Goal: Task Accomplishment & Management: Complete application form

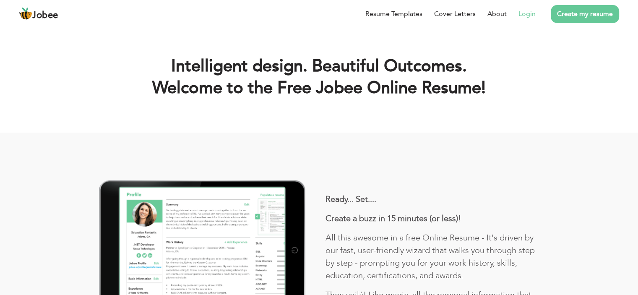
click at [518, 11] on li "Login" at bounding box center [521, 14] width 29 height 22
click at [525, 13] on link "Login" at bounding box center [527, 14] width 17 height 10
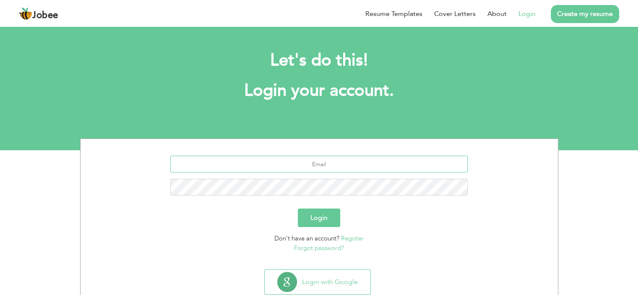
click at [319, 165] on input "text" at bounding box center [319, 164] width 298 height 17
type input "[EMAIL_ADDRESS][DOMAIN_NAME]"
click at [311, 227] on button "Login" at bounding box center [319, 218] width 42 height 18
click at [317, 220] on button "Login" at bounding box center [319, 218] width 42 height 18
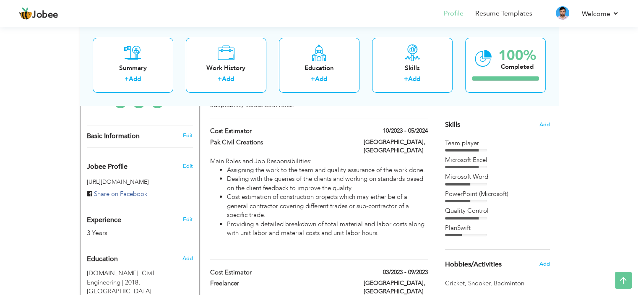
scroll to position [204, 0]
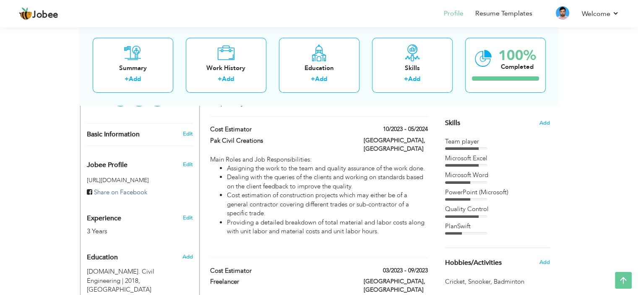
drag, startPoint x: 644, startPoint y: 37, endPoint x: 636, endPoint y: 74, distance: 37.8
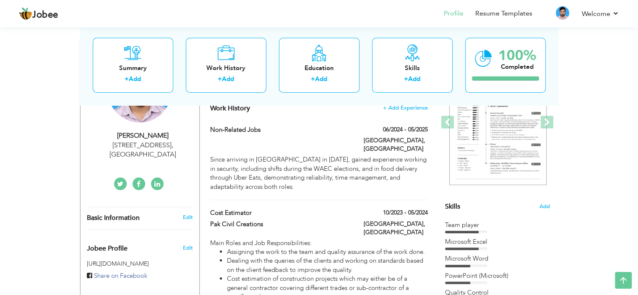
scroll to position [115, 0]
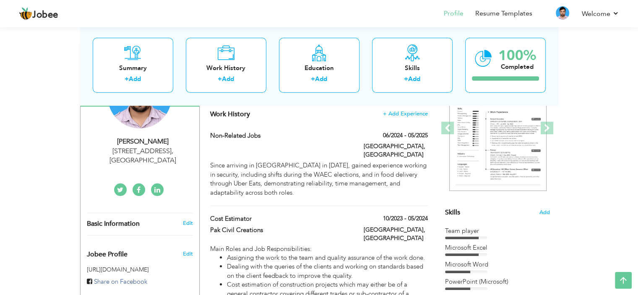
click at [331, 141] on div "Non-Related Jobs" at bounding box center [281, 136] width 154 height 11
type input "Non-Related Jobs"
type input "06/2024"
type input "05/2025"
type input "[GEOGRAPHIC_DATA]"
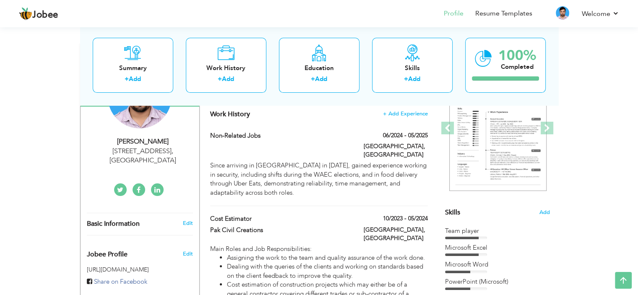
type input "Perth"
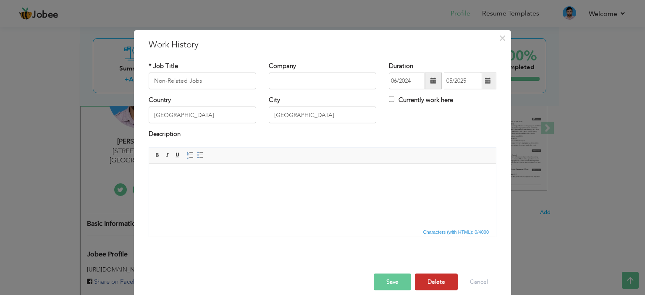
click at [435, 274] on button "Delete" at bounding box center [436, 282] width 43 height 17
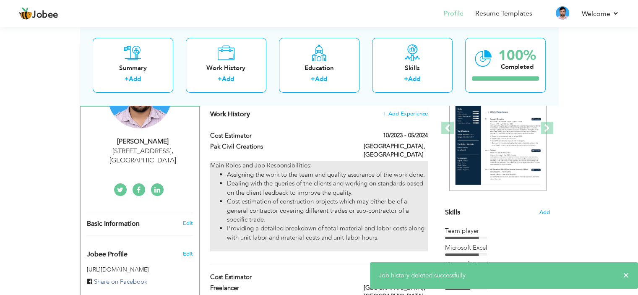
click at [338, 179] on li "Dealing with the queries of the clients and working on standards based on the c…" at bounding box center [327, 188] width 201 height 18
type input "Cost Estimator"
type input "Pak Civil Creations"
type input "10/2023"
type input "05/2024"
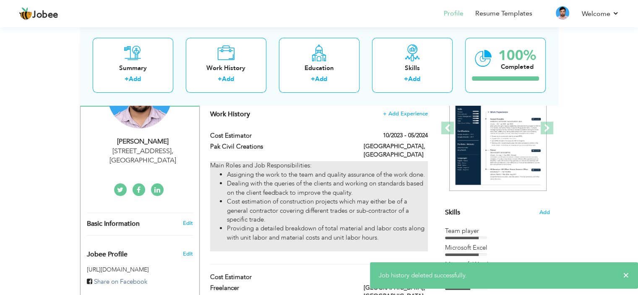
type input "[GEOGRAPHIC_DATA]"
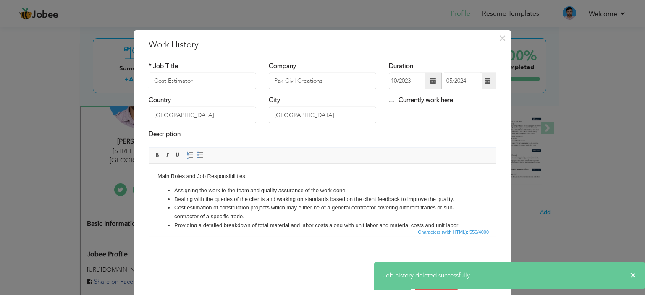
click at [628, 276] on div "× Job history deleted successfully." at bounding box center [509, 275] width 271 height 26
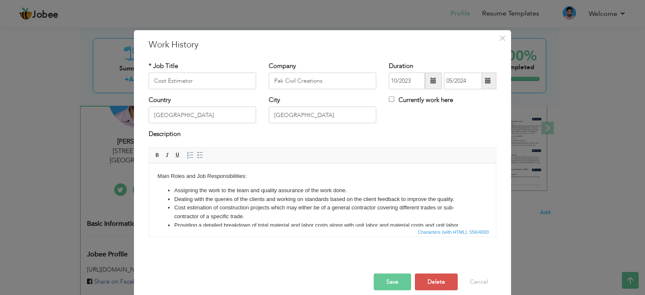
click at [429, 279] on button "Delete" at bounding box center [436, 282] width 43 height 17
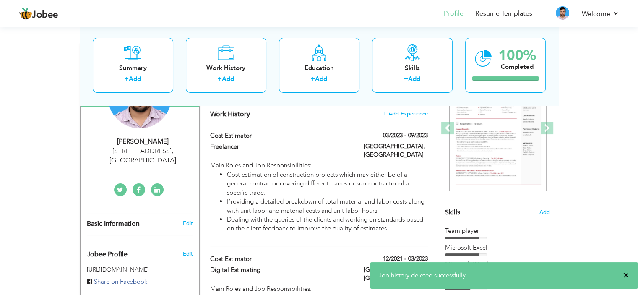
click at [626, 279] on span "×" at bounding box center [626, 275] width 6 height 8
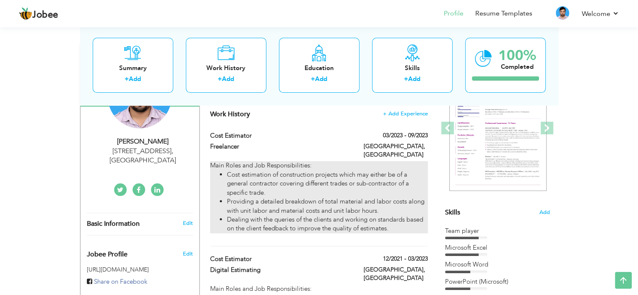
click at [372, 202] on li "Providing a detailed breakdown of total material and labor costs along with uni…" at bounding box center [327, 206] width 201 height 18
type input "Freelancer"
type input "03/2023"
type input "09/2023"
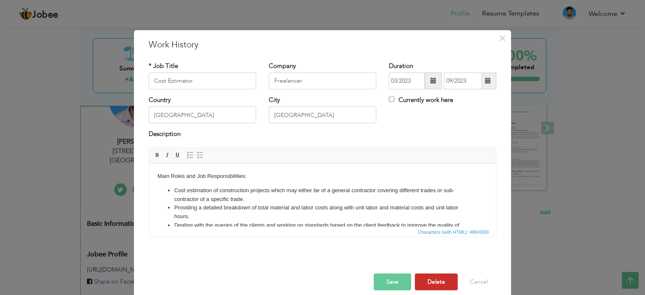
click at [425, 286] on button "Delete" at bounding box center [436, 282] width 43 height 17
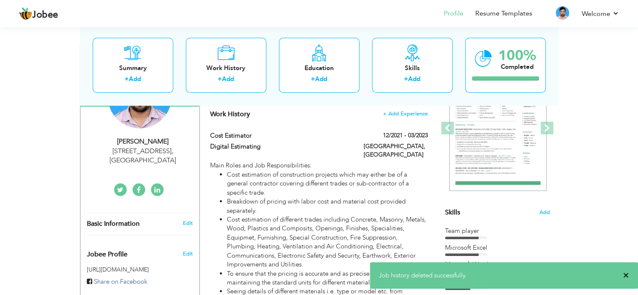
click at [626, 275] on span "×" at bounding box center [626, 275] width 6 height 8
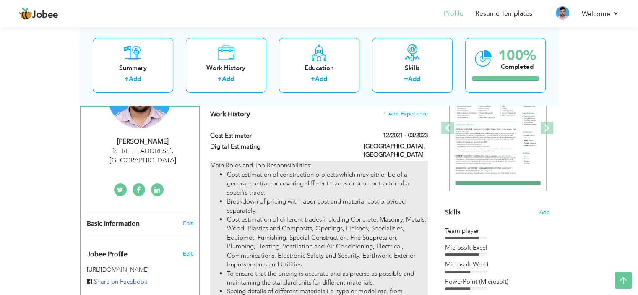
click at [371, 197] on li "Breakdown of pricing with labor cost and material cost provided separately." at bounding box center [327, 206] width 201 height 18
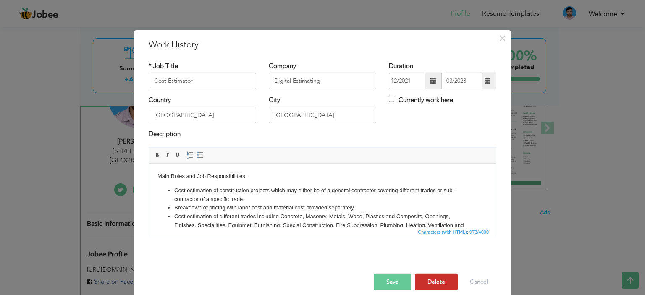
click at [426, 278] on button "Delete" at bounding box center [436, 282] width 43 height 17
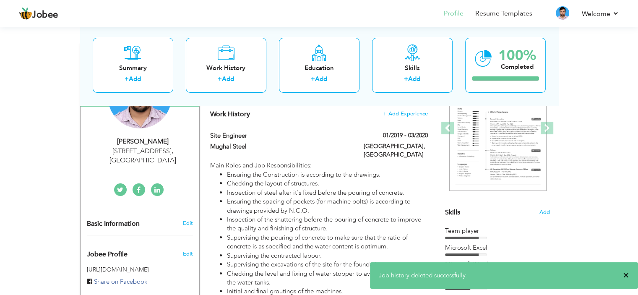
click at [625, 277] on span "×" at bounding box center [626, 275] width 6 height 8
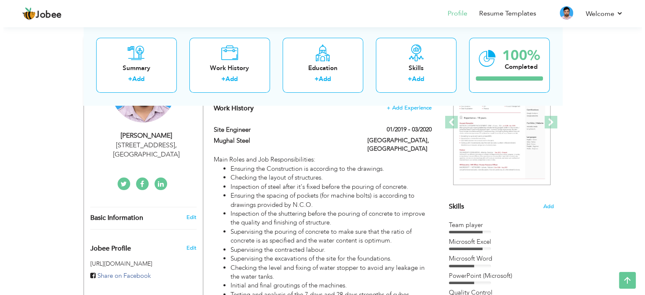
scroll to position [119, 0]
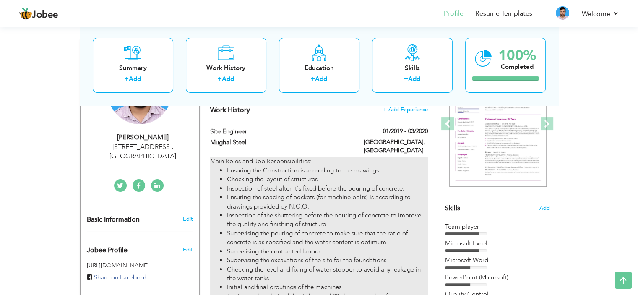
click at [364, 193] on li "Ensuring the spacing of pockets (for machine bolts) is according to drawings pr…" at bounding box center [327, 202] width 201 height 18
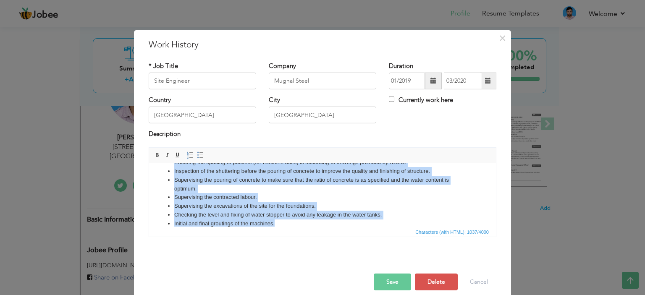
scroll to position [81, 0]
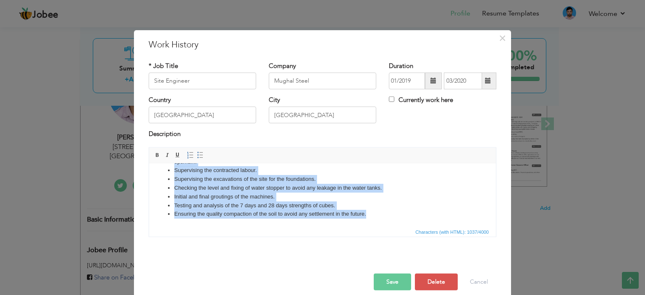
drag, startPoint x: 168, startPoint y: 190, endPoint x: 467, endPoint y: 222, distance: 301.0
click at [467, 222] on html "Main Roles and Job Responsibilities: Ensuring the Construction is according to …" at bounding box center [322, 154] width 347 height 144
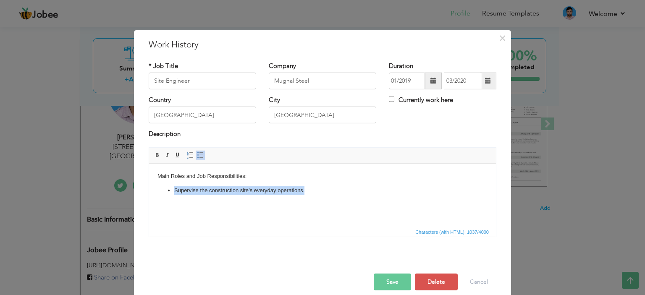
scroll to position [0, 0]
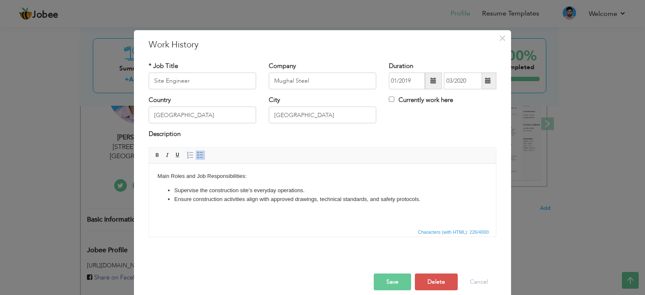
click at [190, 199] on li "Ensure construction activities align with approved drawings, technical standard…" at bounding box center [322, 199] width 296 height 9
click at [197, 190] on li "Supervise the construction site’s everyday operations." at bounding box center [322, 190] width 296 height 9
click at [440, 205] on html "Main Roles and Job Responsibilities: Supervising the construction site’s everyd…" at bounding box center [322, 187] width 347 height 48
click at [194, 207] on li "Manage site labor and coordinate subcontractor activities." at bounding box center [322, 207] width 296 height 9
click at [343, 207] on li "Managing site labor and coordinate subcontractor activities." at bounding box center [322, 207] width 296 height 9
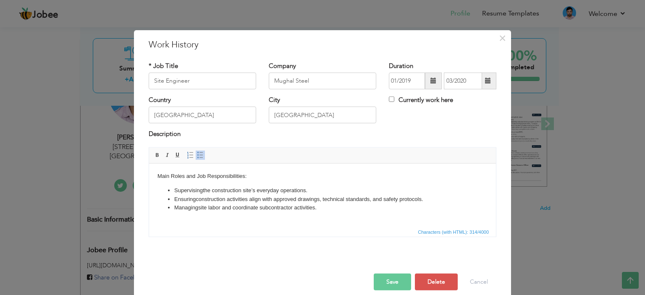
click at [259, 209] on li "Managing site labor and coordinate subcontractor activities." at bounding box center [322, 207] width 296 height 9
click at [337, 204] on li "Managing site labor and coordinating subcontractor activities." at bounding box center [322, 207] width 296 height 9
click at [193, 216] on li "Review and interpret detailed construction and engineering diagrams." at bounding box center [322, 216] width 296 height 9
click at [232, 219] on li "Reviewing and interpret detailed construction and engineering diagrams." at bounding box center [322, 216] width 296 height 9
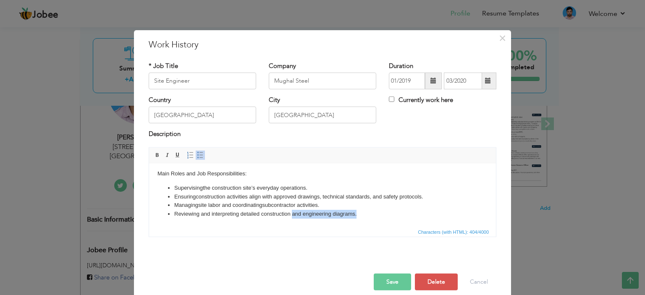
drag, startPoint x: 293, startPoint y: 217, endPoint x: 369, endPoint y: 220, distance: 76.9
click at [369, 220] on html "Main Roles and Job Responsibilities: Supervising the construction site’s everyd…" at bounding box center [322, 194] width 347 height 66
click at [194, 220] on li "Conduct site setting out, leveling, and surveying" at bounding box center [322, 222] width 296 height 9
click at [311, 227] on span "Characters (with HTML): 459/4000" at bounding box center [322, 232] width 347 height 10
click at [304, 222] on li "Conducting site setting out, leveling, and surveying" at bounding box center [322, 222] width 296 height 9
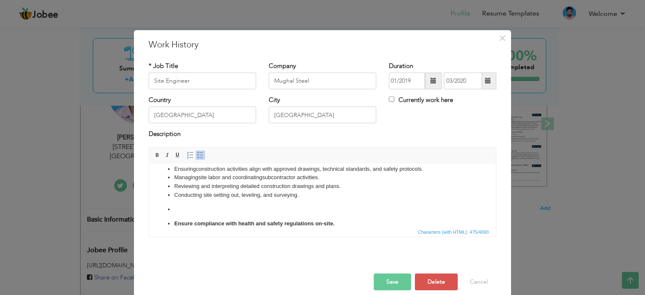
scroll to position [20, 0]
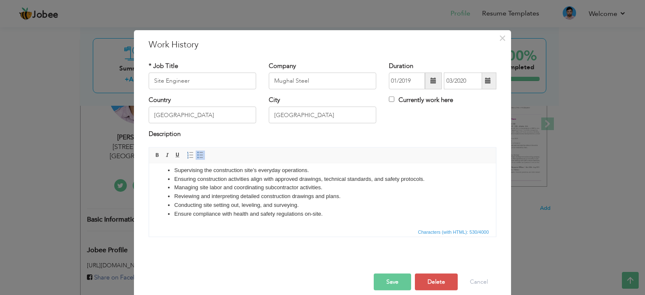
click at [192, 215] on li "Ensure compliance with health and safety regulations on-site." at bounding box center [322, 213] width 296 height 9
click at [337, 215] on li "Ensuring compliance with health and safety regulations on-site." at bounding box center [322, 213] width 296 height 9
click at [442, 215] on li "Ensuring compliance with health and safety regulations on-site. Identifying and…" at bounding box center [322, 213] width 296 height 9
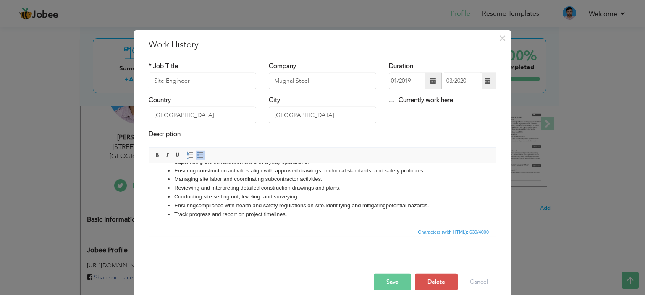
click at [186, 214] on li "Track progress and report on project timelines." at bounding box center [322, 214] width 296 height 9
click at [244, 212] on li "Tracking progress and report on project timelines." at bounding box center [322, 214] width 296 height 9
click at [317, 217] on li "Tracking progress and reporting on project timelines." at bounding box center [322, 214] width 296 height 9
drag, startPoint x: 492, startPoint y: 201, endPoint x: 647, endPoint y: 371, distance: 230.0
click at [391, 281] on button "Save" at bounding box center [392, 282] width 37 height 17
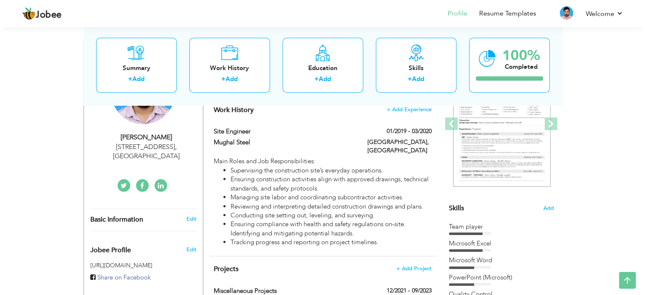
scroll to position [0, 0]
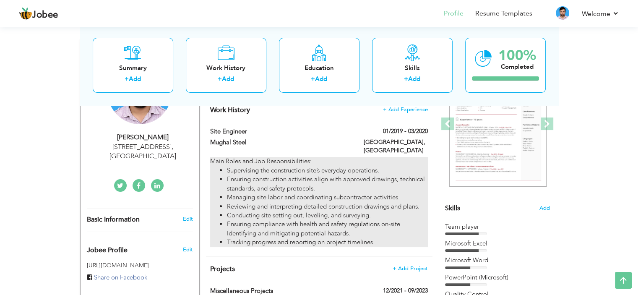
click at [289, 175] on li "Ensuring construction activities align with approved drawings, technical standa…" at bounding box center [327, 184] width 201 height 18
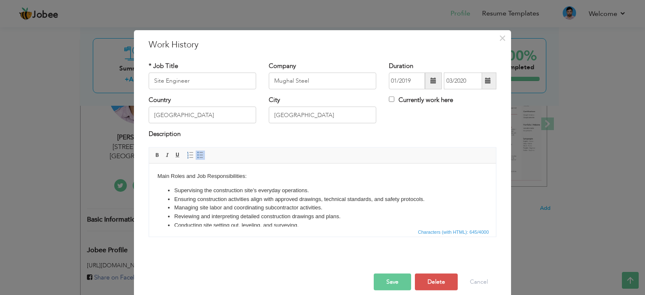
click at [317, 227] on span "Characters (with HTML): 645/4000" at bounding box center [322, 232] width 347 height 10
click at [324, 222] on li "Conducting site setting out, leveling, and surveying." at bounding box center [322, 225] width 296 height 9
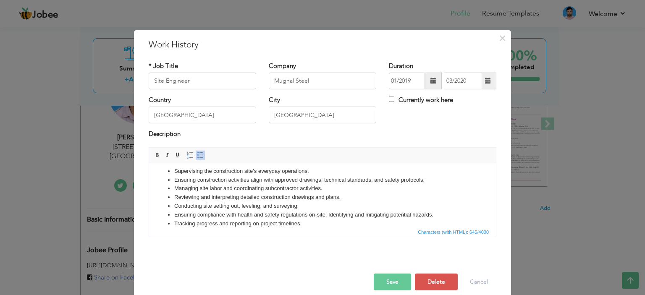
scroll to position [28, 0]
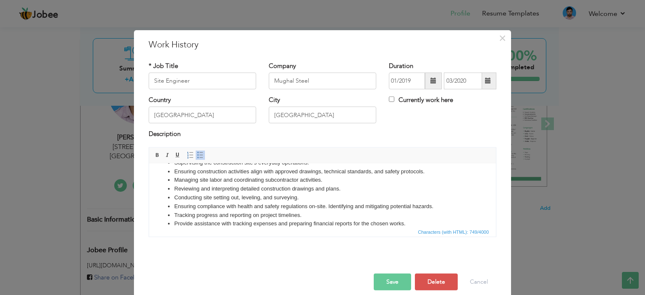
click at [192, 220] on li "Provide assistance with tracking expenses and preparing financial reports for t…" at bounding box center [322, 223] width 296 height 9
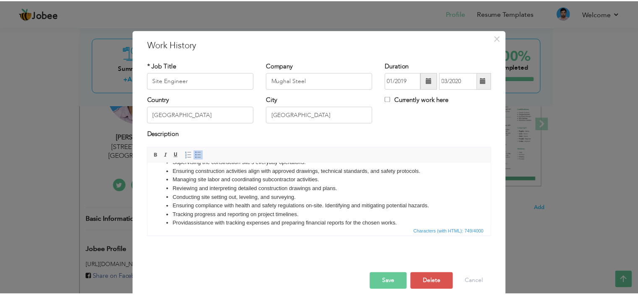
scroll to position [28, 0]
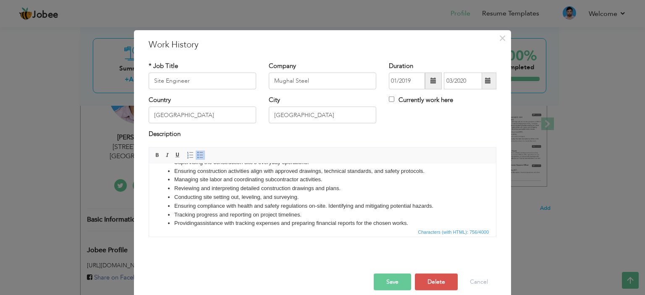
click at [381, 274] on button "Save" at bounding box center [392, 282] width 37 height 17
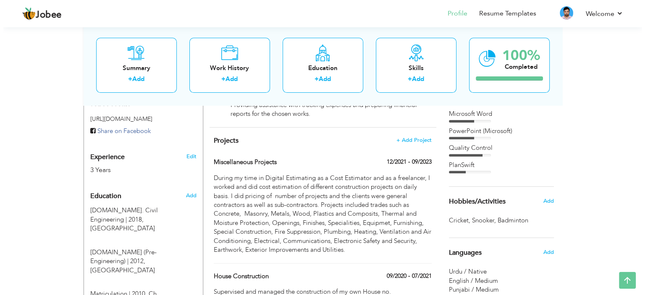
scroll to position [305, 0]
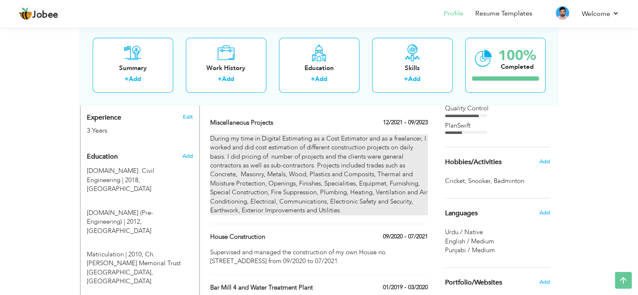
click at [361, 182] on div "During my time in Digital Estimating as a Cost Estimator and as a freelancer, I…" at bounding box center [318, 174] width 217 height 81
type input "Miscellaneous Projects"
type input "12/2021"
type input "09/2023"
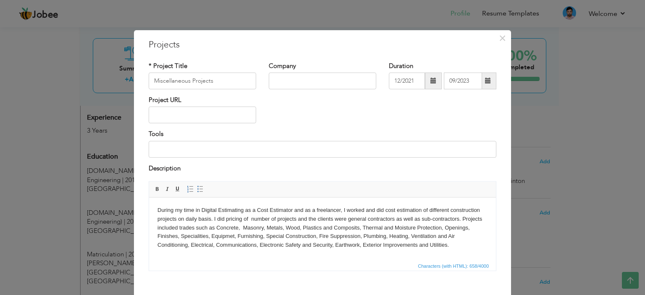
scroll to position [44, 0]
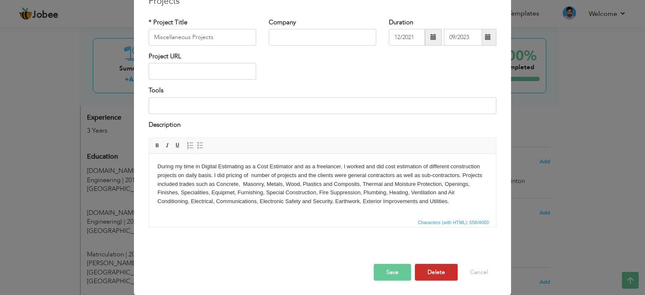
click at [437, 269] on button "Delete" at bounding box center [436, 272] width 43 height 17
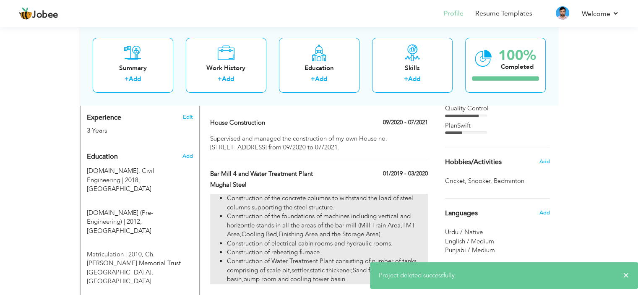
click at [335, 220] on li "Construction of the foundations of machines including vertical and horizontle s…" at bounding box center [327, 225] width 201 height 27
type input "Bar Mill 4 and Water Treatment Plant"
type input "Mughal Steel"
type input "01/2019"
type input "03/2020"
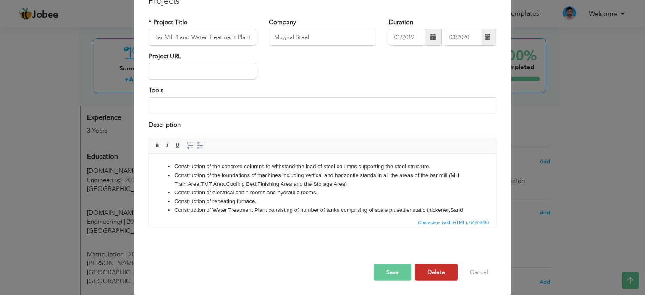
click at [432, 270] on button "Delete" at bounding box center [436, 272] width 43 height 17
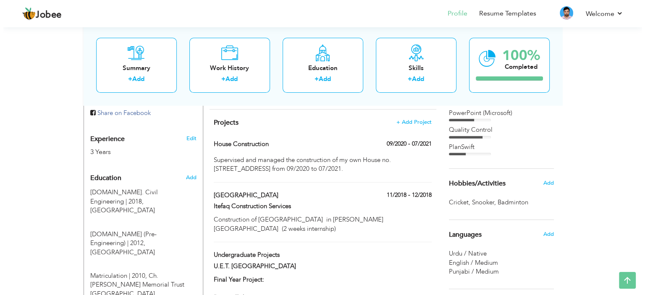
scroll to position [276, 0]
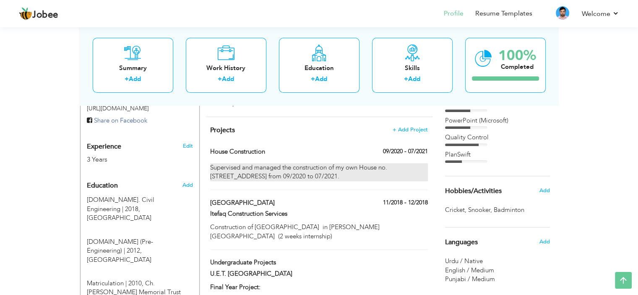
click at [400, 163] on div "Supervised and managed the construction of my own House no. 772 Block A Bahria …" at bounding box center [318, 172] width 217 height 18
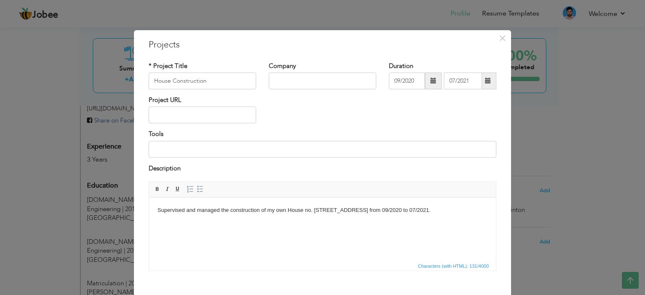
scroll to position [8, 0]
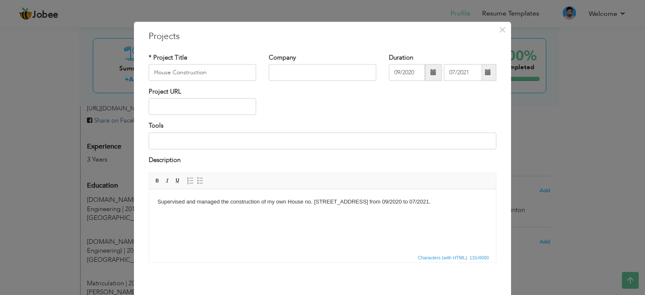
click at [609, 133] on div "× Projects * Project Title House Construction Company Duration 09/2020" at bounding box center [322, 147] width 645 height 295
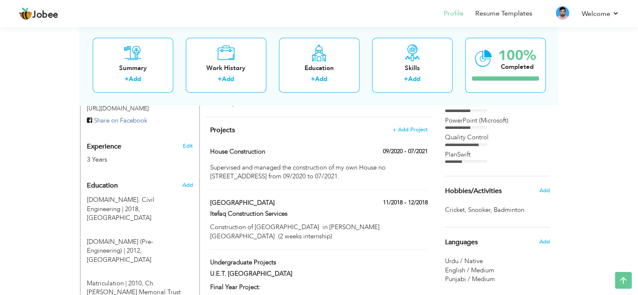
click at [330, 126] on h4 "Projects + Add Project" at bounding box center [318, 130] width 217 height 8
click at [225, 147] on label "House Construction" at bounding box center [280, 151] width 141 height 9
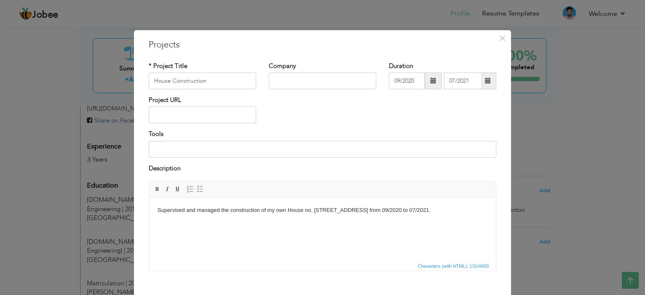
scroll to position [44, 0]
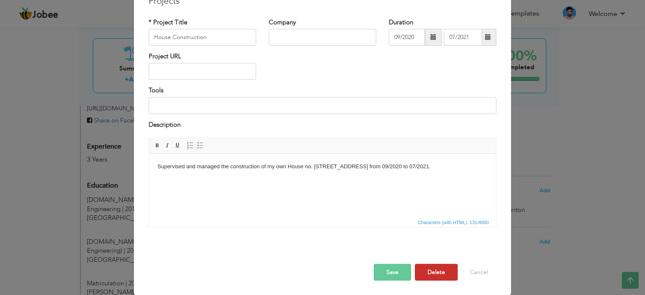
click at [438, 268] on button "Delete" at bounding box center [436, 272] width 43 height 17
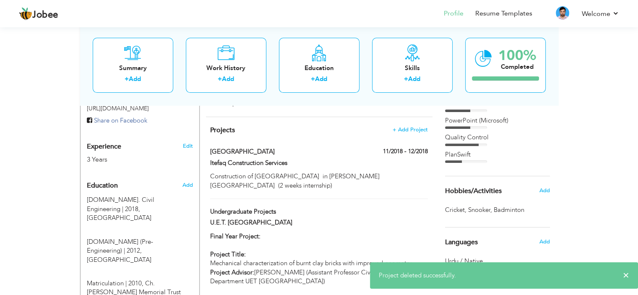
click at [309, 170] on div at bounding box center [319, 170] width 230 height 0
type input "Umar Hospital"
type input "Itefaq Construction Services"
type input "11/2018"
type input "12/2018"
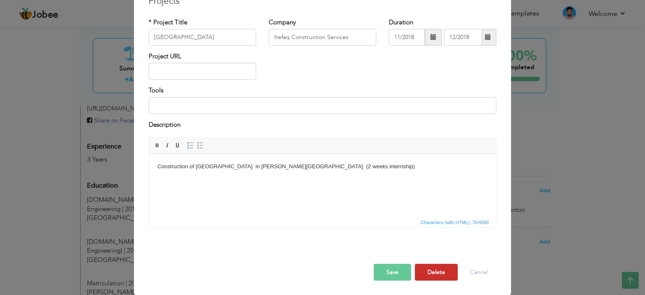
click at [441, 280] on button "Delete" at bounding box center [436, 272] width 43 height 17
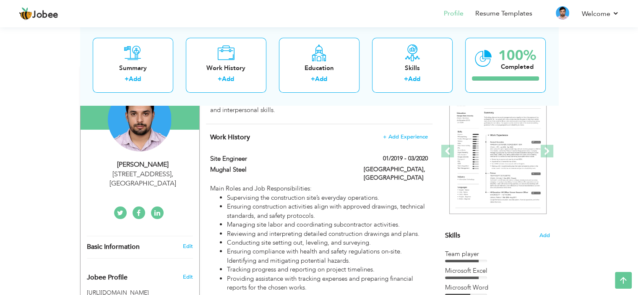
scroll to position [90, 0]
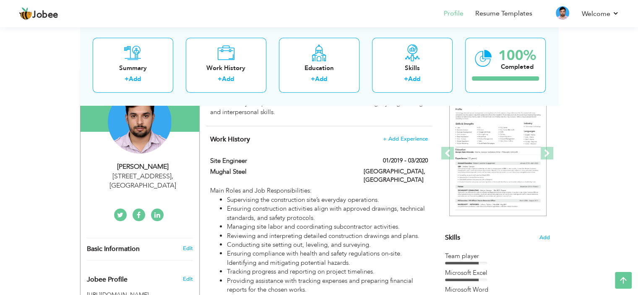
click at [395, 143] on h4 "Work History + Add Experience" at bounding box center [318, 139] width 217 height 8
click at [395, 140] on span "+ Add Experience" at bounding box center [405, 139] width 45 height 6
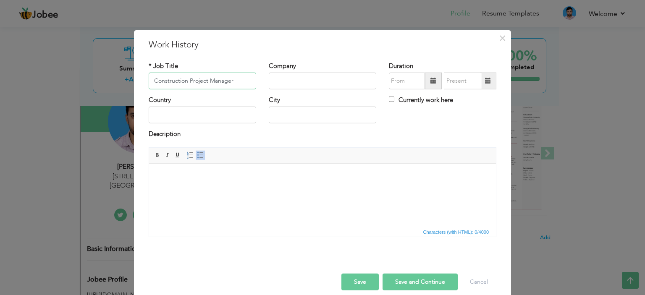
type input "Construction Project Manager"
click at [284, 77] on input "text" at bounding box center [322, 81] width 107 height 17
type input "Takhmenah Associates"
click at [399, 79] on input "08/2025" at bounding box center [407, 81] width 36 height 17
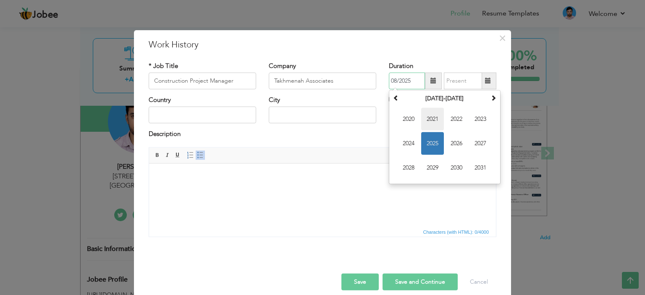
click at [434, 115] on span "2021" at bounding box center [432, 119] width 23 height 23
click at [404, 165] on span "Sep" at bounding box center [408, 168] width 23 height 23
type input "09/2021"
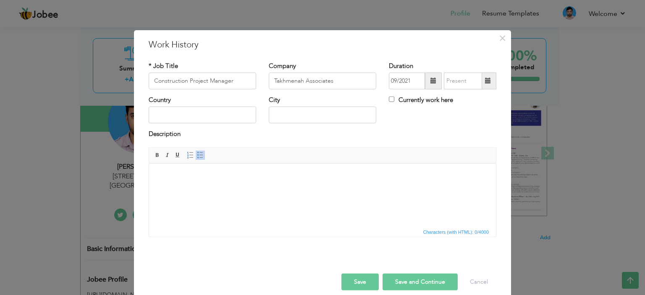
click at [485, 81] on span at bounding box center [488, 81] width 6 height 6
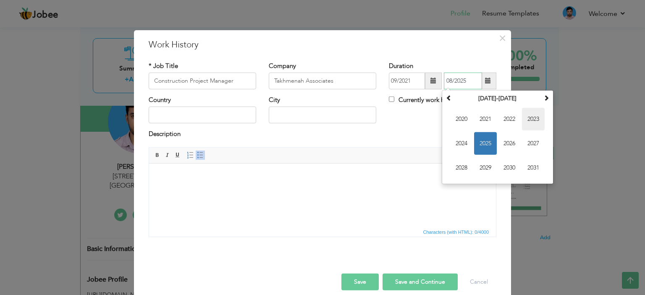
click at [522, 116] on span "2023" at bounding box center [533, 119] width 23 height 23
click at [523, 117] on span "Apr" at bounding box center [533, 119] width 23 height 23
type input "04/2023"
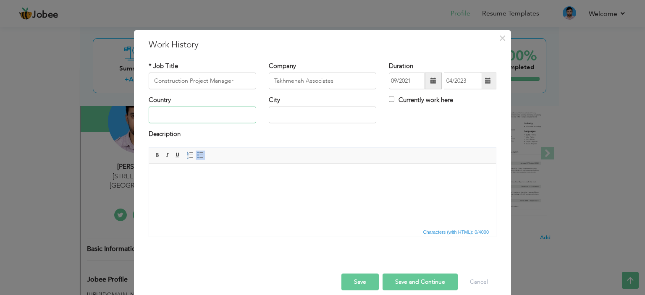
click at [241, 116] on input "text" at bounding box center [202, 115] width 107 height 17
type input "[GEOGRAPHIC_DATA]"
click at [184, 187] on html at bounding box center [322, 176] width 347 height 26
click at [356, 285] on button "Save" at bounding box center [359, 282] width 37 height 17
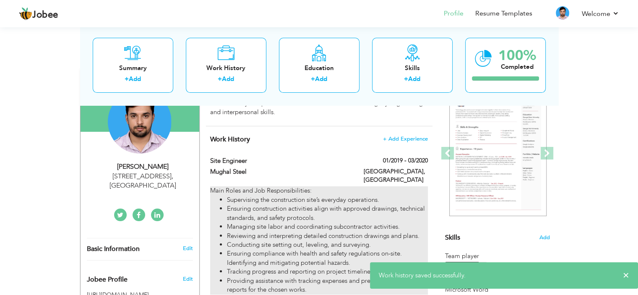
click at [317, 204] on li "Ensuring construction activities align with approved drawings, technical standa…" at bounding box center [327, 213] width 201 height 18
type input "Site Engineer"
type input "Mughal Steel"
type input "01/2019"
type input "03/2020"
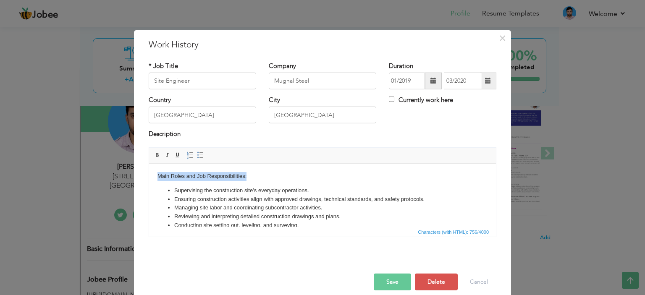
drag, startPoint x: 157, startPoint y: 177, endPoint x: 252, endPoint y: 170, distance: 95.5
click at [252, 170] on html "Main Roles and Job Responsibilities: Supervising the construction site’s everyd…" at bounding box center [322, 213] width 347 height 101
copy body "Main Roles and Job Responsibilities:"
click at [34, 183] on div "× Work History * Job Title Site Engineer Company Mughal Steel Duration" at bounding box center [322, 147] width 645 height 295
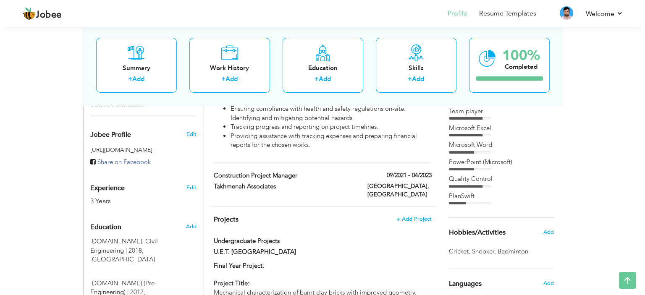
scroll to position [240, 0]
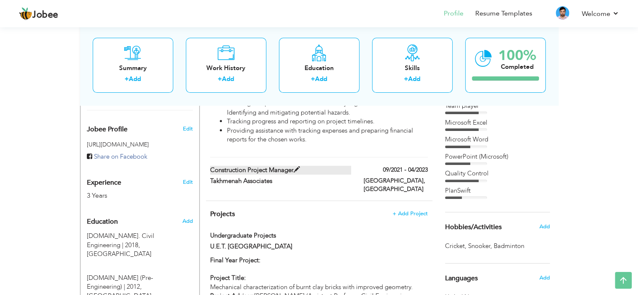
click at [327, 166] on label "Construction Project Manager" at bounding box center [280, 170] width 141 height 9
type input "Construction Project Manager"
type input "Takhmenah Associates"
type input "09/2021"
type input "04/2023"
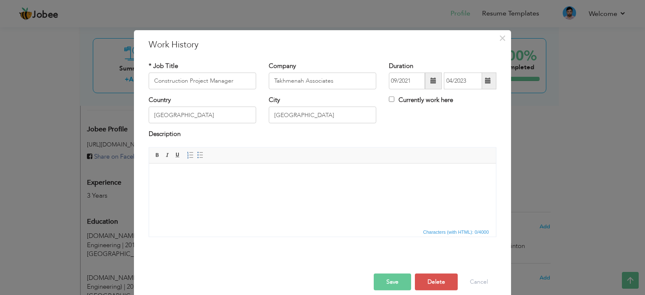
click at [288, 179] on body at bounding box center [322, 176] width 330 height 9
click at [197, 155] on span at bounding box center [200, 155] width 7 height 7
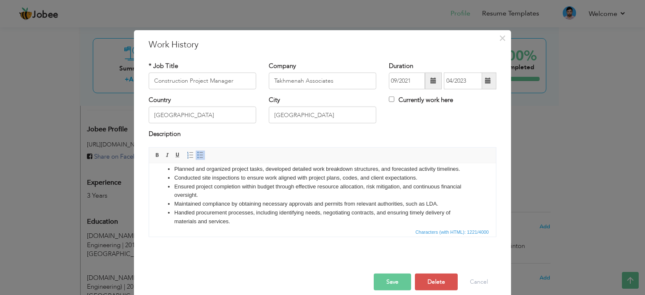
scroll to position [0, 0]
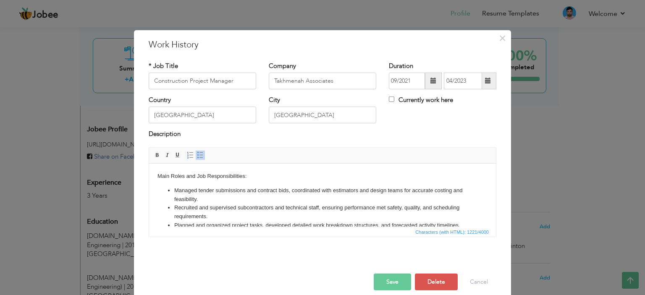
click at [196, 188] on li "Managed tender submissions and contract bids, coordinated with estimators and d…" at bounding box center [322, 195] width 296 height 18
click at [320, 189] on li "Managing tender submissions and contract bids, coordinated with estimators and …" at bounding box center [322, 195] width 296 height 18
click at [196, 208] on li "Recruited and supervised subcontractors and technical staff, ensuring performan…" at bounding box center [322, 212] width 296 height 18
click at [238, 209] on li "Recruiting and supervised subcontractors and technical staff, ensuring performa…" at bounding box center [322, 212] width 296 height 18
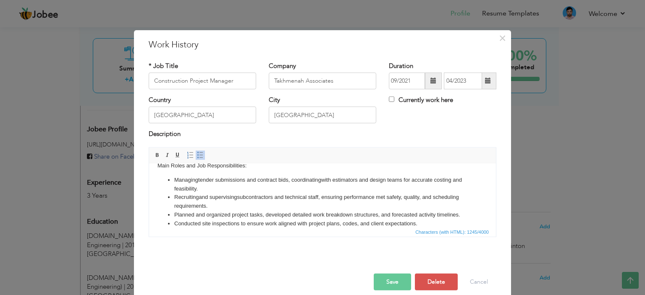
scroll to position [19, 0]
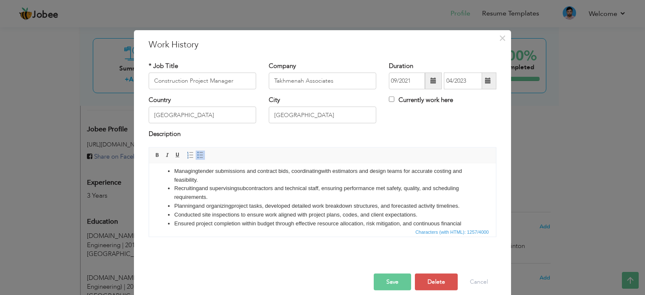
click at [418, 205] on li "Planning and organizing project tasks, developed detailed work breakdown struct…" at bounding box center [322, 205] width 296 height 9
click at [200, 216] on li "Conducted site inspections to ensure work aligned with project plans, codes, an…" at bounding box center [322, 214] width 296 height 9
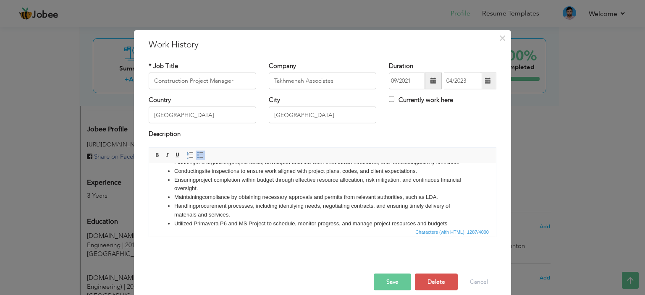
scroll to position [72, 0]
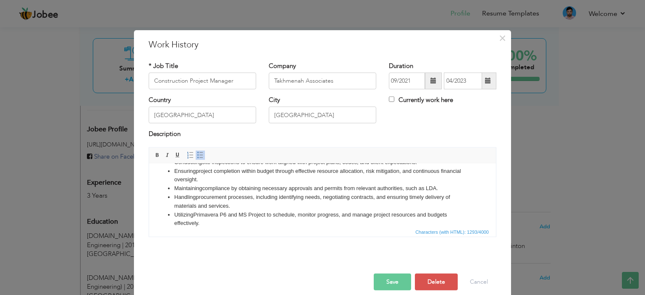
click at [375, 278] on button "Save" at bounding box center [392, 282] width 37 height 17
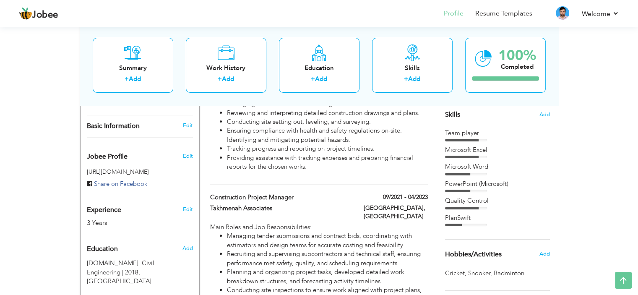
scroll to position [217, 0]
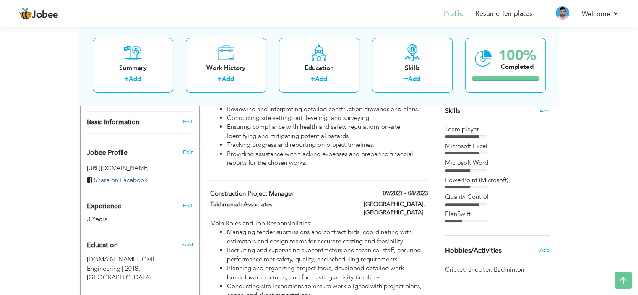
click at [495, 157] on div "Team player Microsoft Excel Microsoft Word PowerPoint (Microsoft)" at bounding box center [497, 174] width 105 height 98
click at [470, 189] on div "Team player Microsoft Excel Microsoft Word PowerPoint (Microsoft)" at bounding box center [497, 174] width 105 height 98
click at [542, 109] on span "Add" at bounding box center [544, 111] width 11 height 8
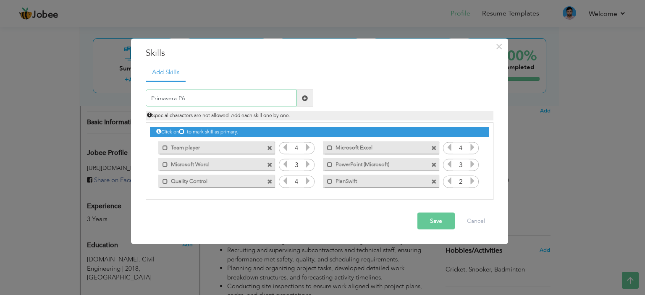
type input "Primavera P6"
click at [305, 94] on span at bounding box center [305, 98] width 16 height 17
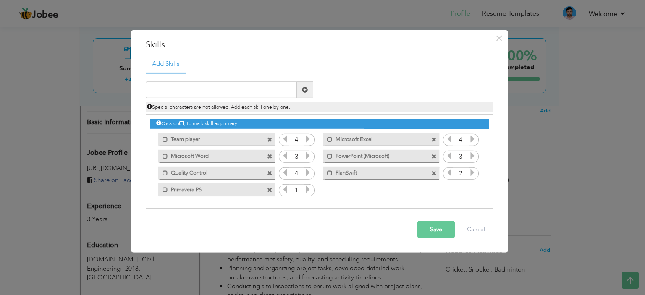
click at [309, 187] on icon at bounding box center [308, 190] width 8 height 8
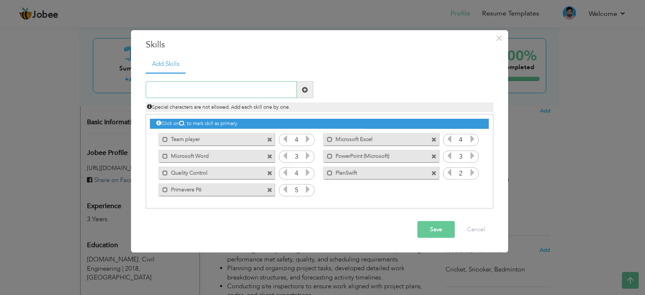
click at [260, 94] on input "text" at bounding box center [221, 89] width 151 height 17
type input "Microsoft Project"
click at [303, 90] on span at bounding box center [305, 90] width 6 height 6
click at [472, 193] on icon at bounding box center [472, 190] width 8 height 8
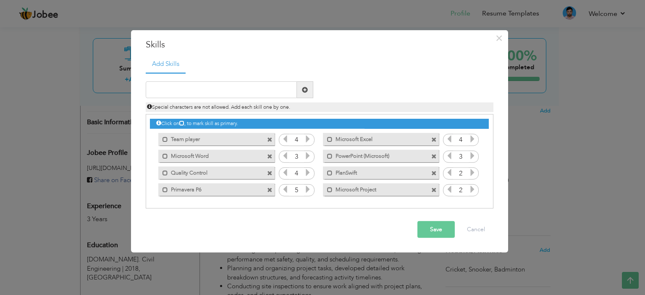
click at [472, 193] on icon at bounding box center [472, 190] width 8 height 8
click at [434, 156] on span at bounding box center [433, 156] width 5 height 5
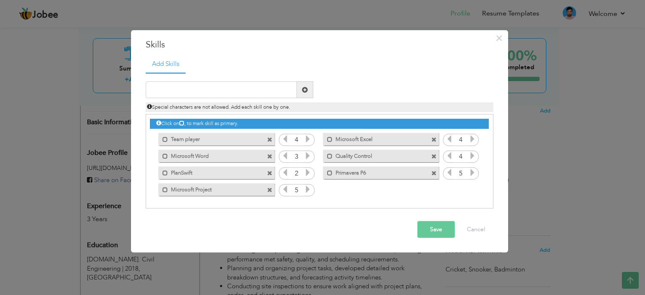
click at [432, 228] on button "Save" at bounding box center [435, 229] width 37 height 17
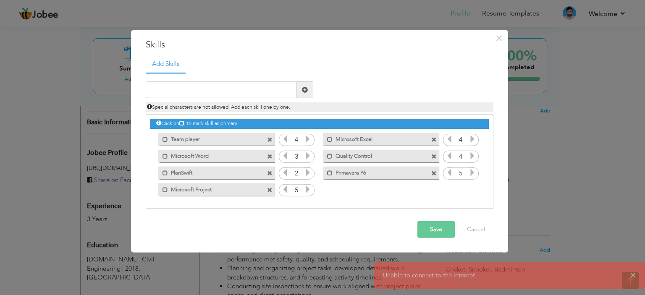
click at [432, 231] on button "Save" at bounding box center [435, 229] width 37 height 17
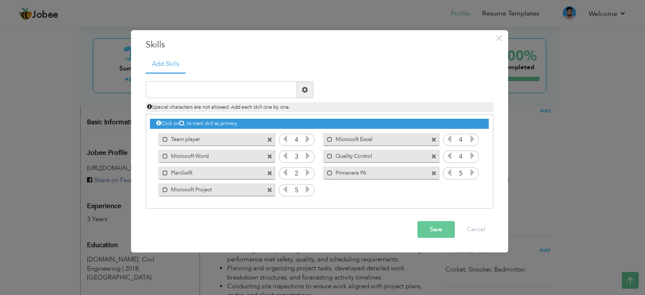
click at [432, 231] on button "Save" at bounding box center [435, 229] width 37 height 17
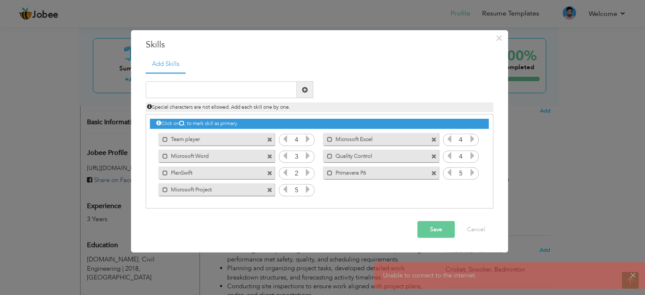
click at [537, 288] on div "× Skills Add Skills Duplicate entry Mark as primary skill. 4 4 3" at bounding box center [322, 147] width 645 height 295
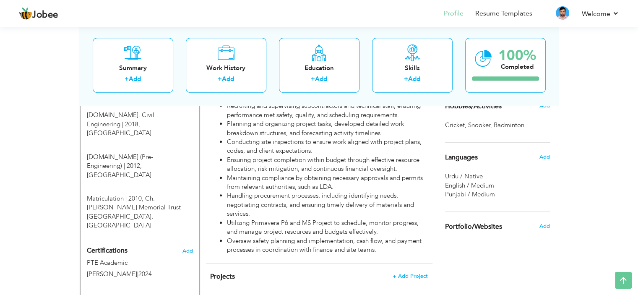
scroll to position [355, 0]
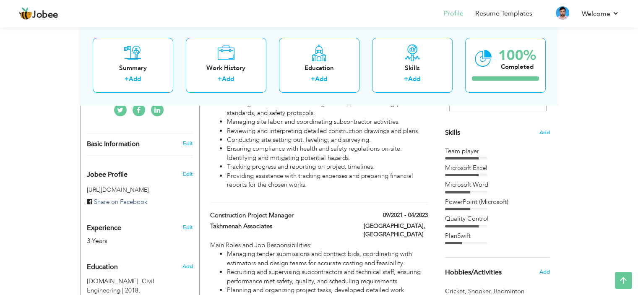
scroll to position [191, 0]
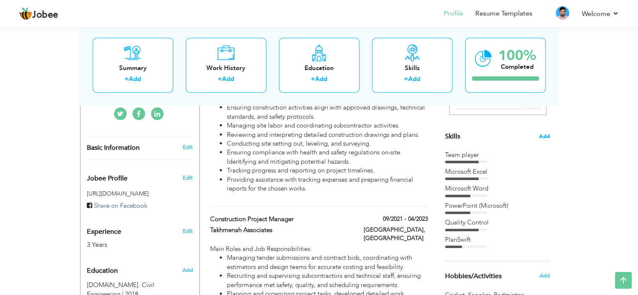
click at [546, 136] on span "Add" at bounding box center [544, 137] width 11 height 8
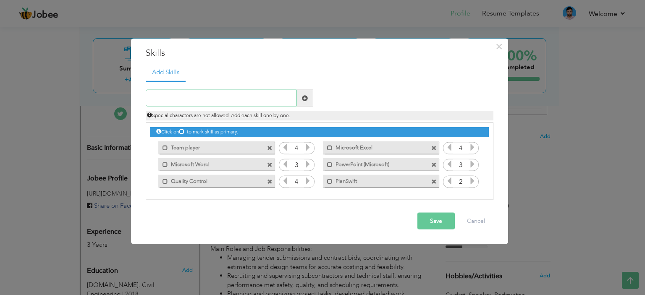
click at [212, 95] on input "text" at bounding box center [221, 98] width 151 height 17
type input "Primavera P6"
click at [433, 218] on button "Save" at bounding box center [435, 221] width 37 height 17
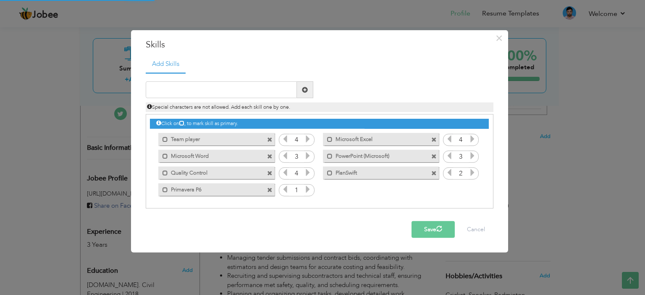
click at [304, 186] on icon at bounding box center [308, 190] width 8 height 8
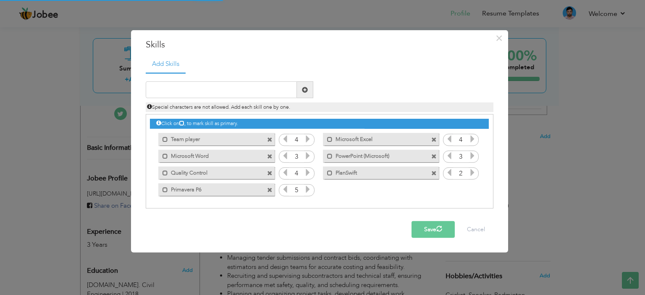
click at [304, 186] on icon at bounding box center [308, 190] width 8 height 8
click at [223, 93] on input "text" at bounding box center [221, 89] width 151 height 17
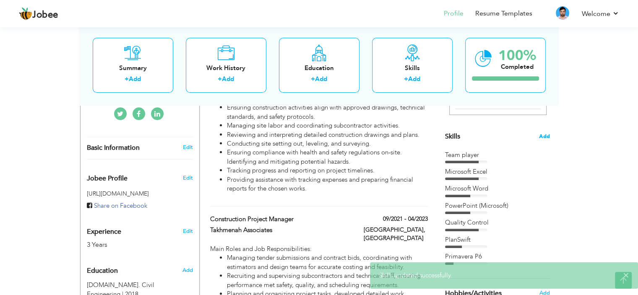
click at [546, 133] on span "Add" at bounding box center [544, 137] width 11 height 8
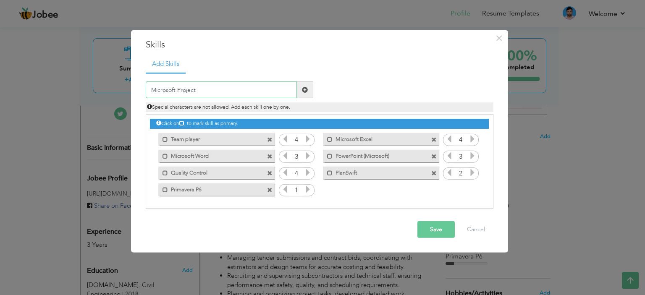
type input "Microsoft Project"
click at [428, 237] on button "Save" at bounding box center [435, 229] width 37 height 17
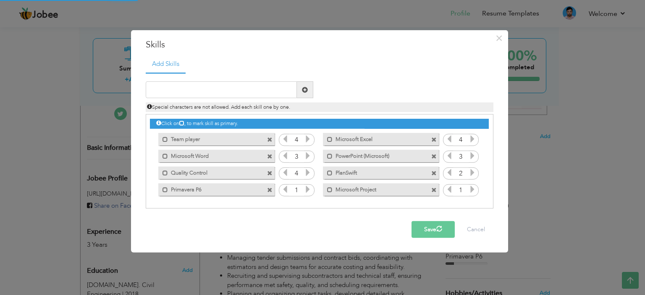
click at [473, 192] on icon at bounding box center [472, 190] width 8 height 8
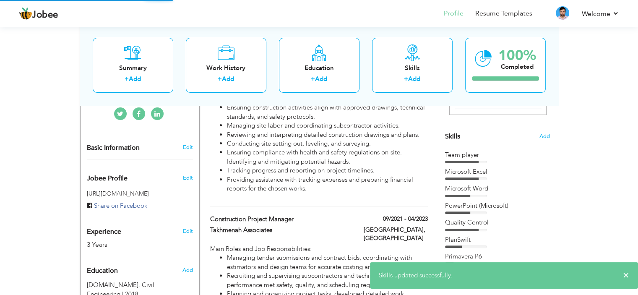
click at [492, 165] on div "Team player Microsoft Excel Microsoft Word PowerPoint (Microsoft)" at bounding box center [497, 216] width 105 height 131
click at [463, 154] on div "Team player" at bounding box center [497, 155] width 105 height 9
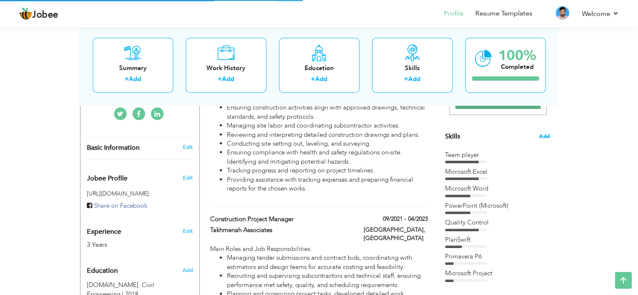
click at [541, 135] on span "Add" at bounding box center [544, 137] width 11 height 8
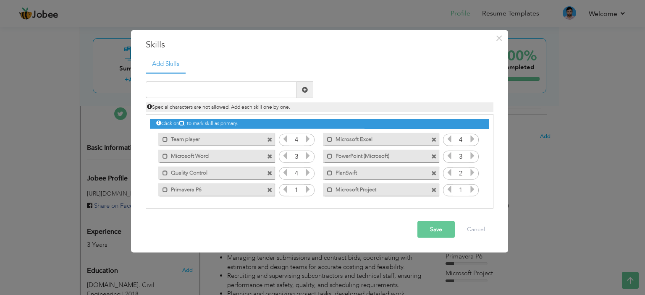
click at [269, 139] on span at bounding box center [269, 139] width 5 height 5
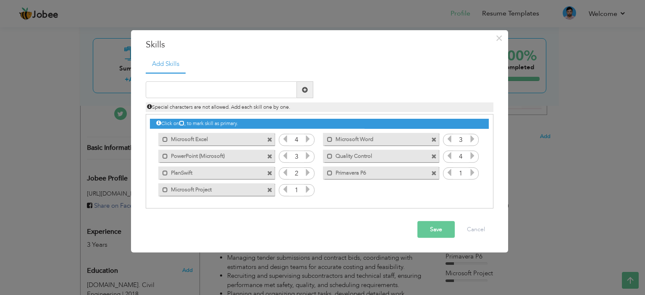
click at [307, 190] on icon at bounding box center [308, 190] width 8 height 8
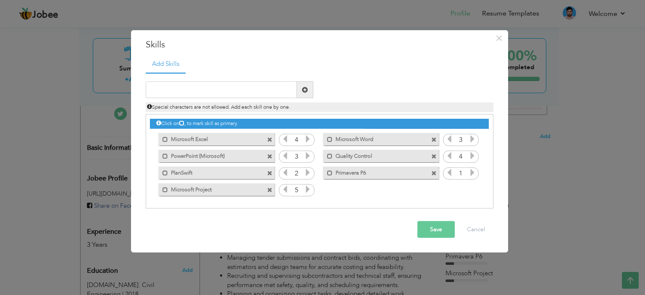
click at [472, 175] on icon at bounding box center [472, 173] width 8 height 8
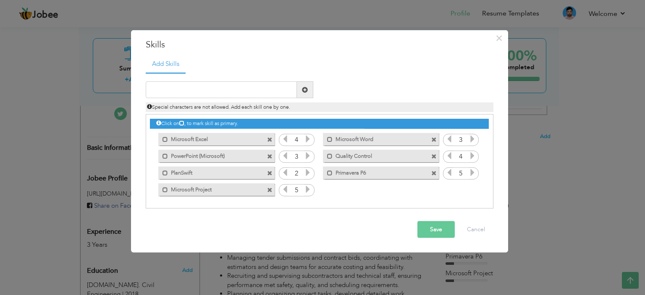
click at [440, 228] on button "Save" at bounding box center [435, 229] width 37 height 17
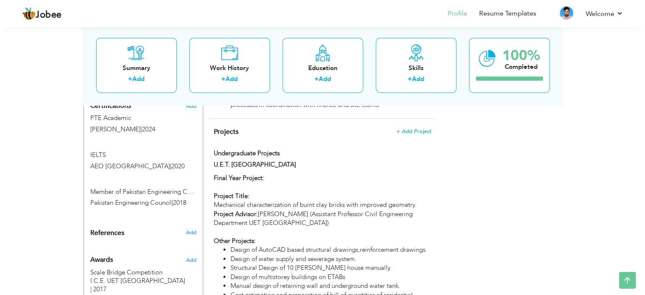
scroll to position [502, 0]
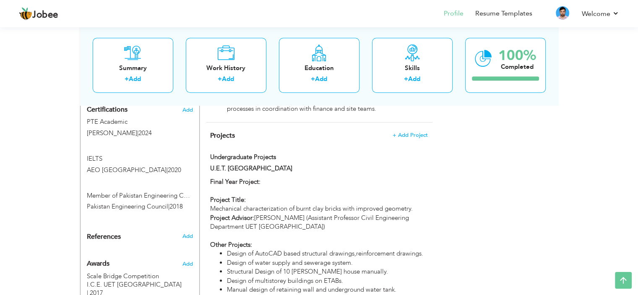
click at [220, 131] on span "Projects" at bounding box center [222, 135] width 25 height 9
click at [405, 132] on span "+ Add Project" at bounding box center [410, 135] width 36 height 6
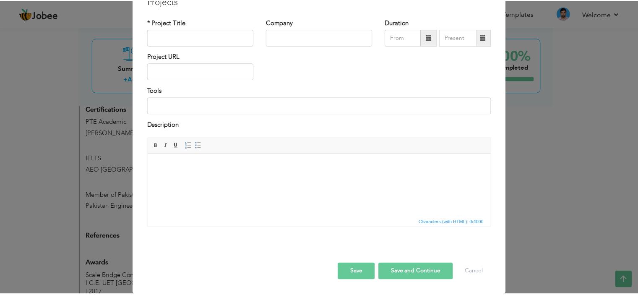
scroll to position [0, 0]
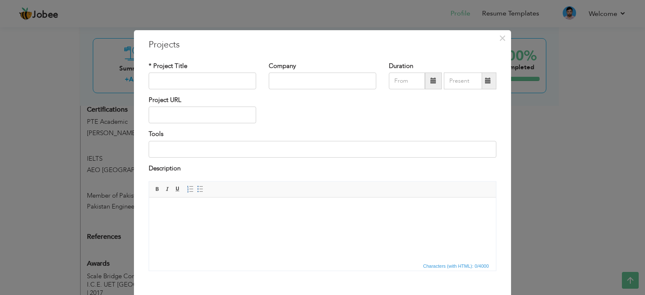
click at [551, 208] on div "× Projects * Project Title Company Duration Project URL Tools Description" at bounding box center [322, 147] width 645 height 295
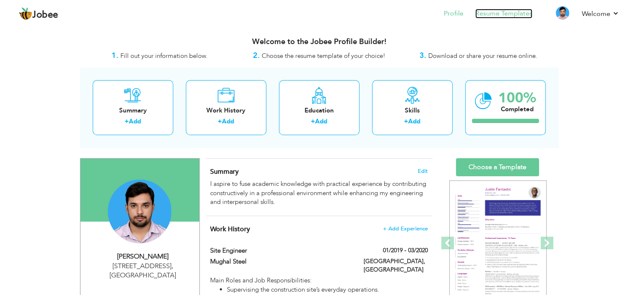
click at [527, 9] on link "Resume Templates" at bounding box center [504, 14] width 57 height 10
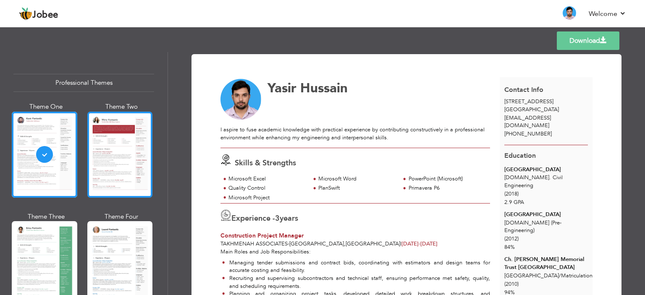
click at [114, 159] on div at bounding box center [119, 155] width 65 height 86
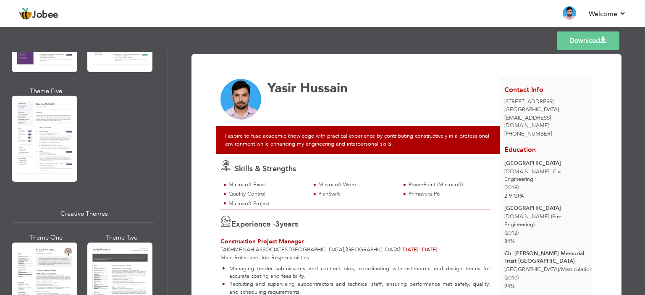
scroll to position [1064, 0]
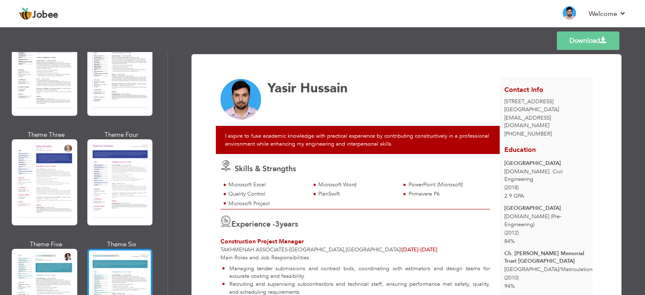
click at [101, 249] on div at bounding box center [119, 292] width 65 height 86
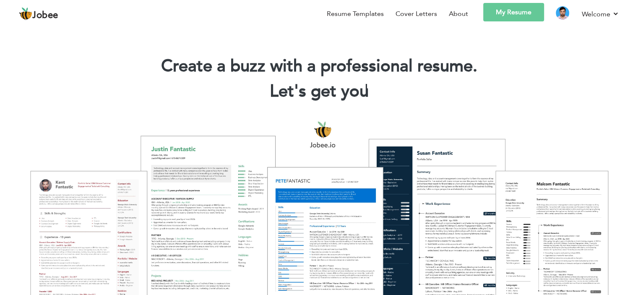
click at [502, 10] on link "My Resume" at bounding box center [514, 12] width 61 height 18
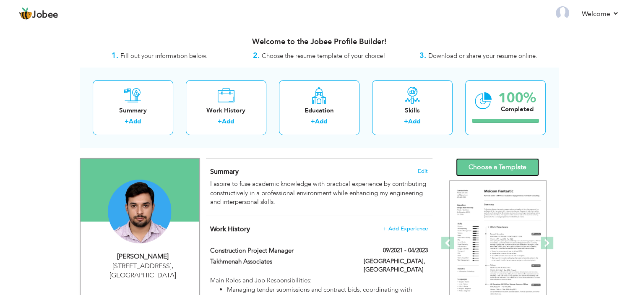
click at [473, 165] on link "Choose a Template" at bounding box center [497, 167] width 83 height 18
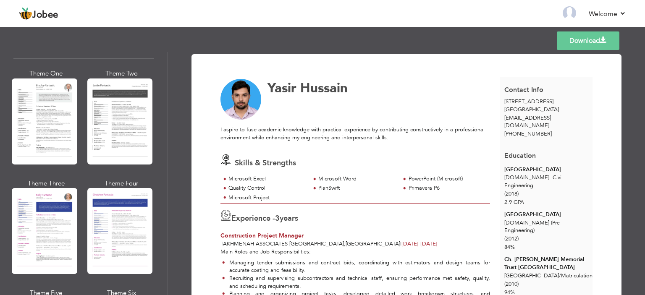
scroll to position [1044, 0]
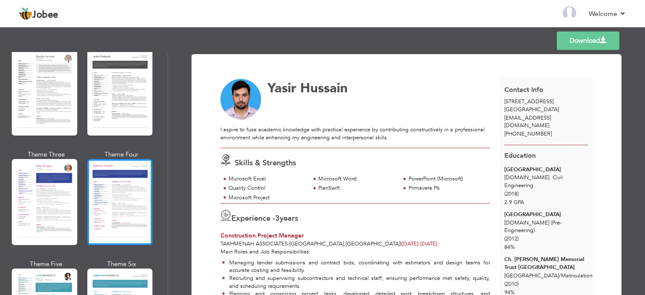
click at [138, 212] on div at bounding box center [119, 202] width 65 height 86
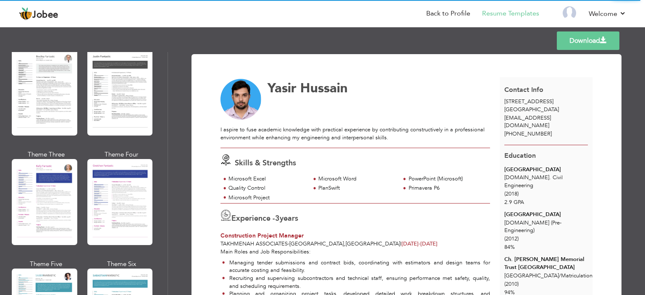
click at [125, 199] on div "Professional Themes Theme One Theme Two Theme Three Theme Four" at bounding box center [322, 173] width 645 height 243
click at [111, 259] on div "Professional Themes Theme One Theme Two Theme Three Theme Four" at bounding box center [322, 173] width 645 height 243
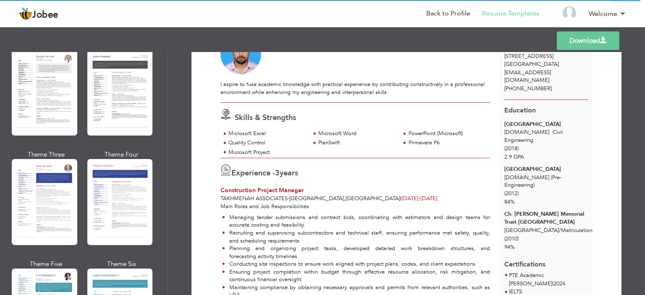
scroll to position [0, 0]
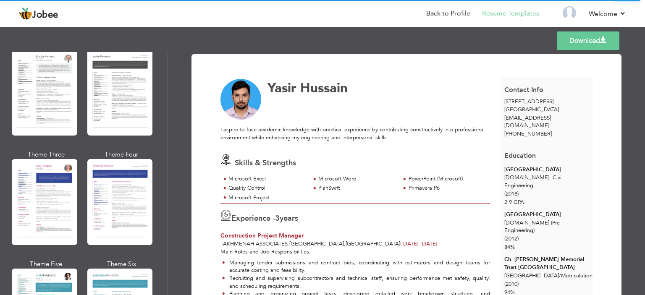
click at [118, 199] on div "Professional Themes Theme One Theme Two Theme Three Theme Four" at bounding box center [322, 173] width 645 height 243
click at [49, 187] on div "Professional Themes Theme One Theme Two Theme Three Theme Four" at bounding box center [322, 173] width 645 height 243
drag, startPoint x: 166, startPoint y: 216, endPoint x: 165, endPoint y: 233, distance: 16.8
click at [165, 232] on div "Professional Themes Theme One Theme Two Theme Three Theme Four" at bounding box center [322, 173] width 645 height 243
click at [165, 241] on div "Professional Themes Theme One Theme Two Theme Three Theme Four" at bounding box center [322, 173] width 645 height 243
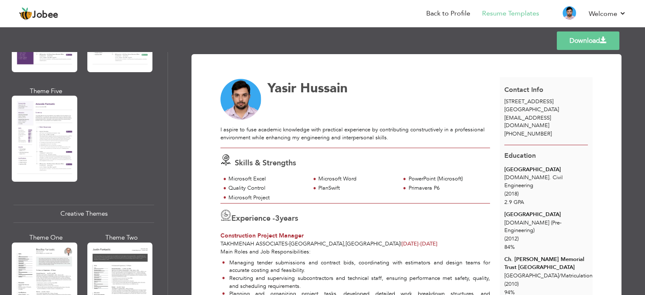
scroll to position [1064, 0]
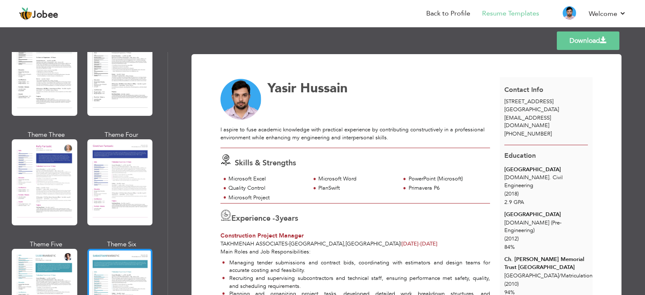
click at [127, 250] on div at bounding box center [119, 292] width 65 height 86
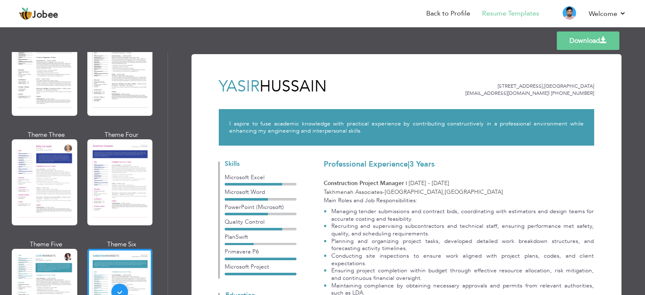
click at [602, 45] on link "Download" at bounding box center [588, 40] width 63 height 18
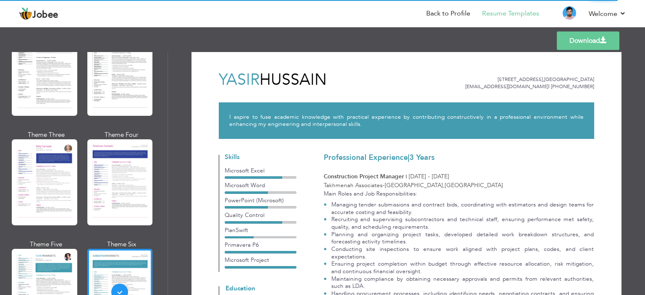
scroll to position [0, 0]
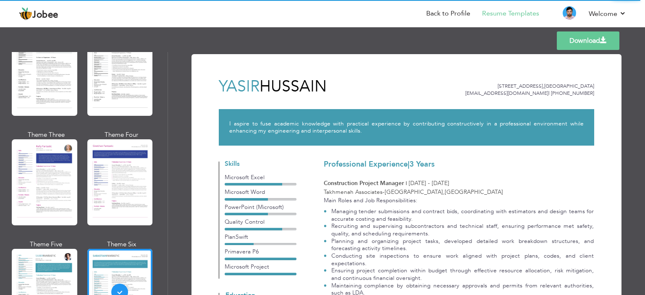
click at [590, 46] on link "Download" at bounding box center [588, 40] width 63 height 18
click at [569, 39] on link "Download" at bounding box center [588, 40] width 63 height 18
click at [572, 40] on link "Download" at bounding box center [588, 40] width 63 height 18
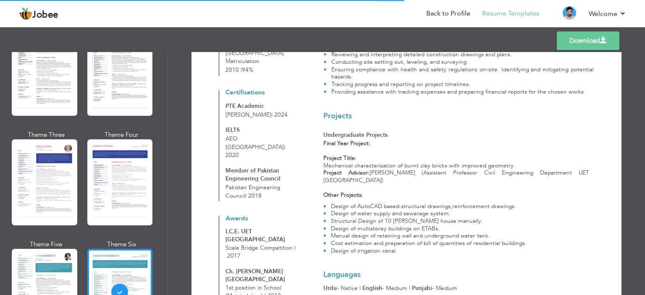
scroll to position [422, 0]
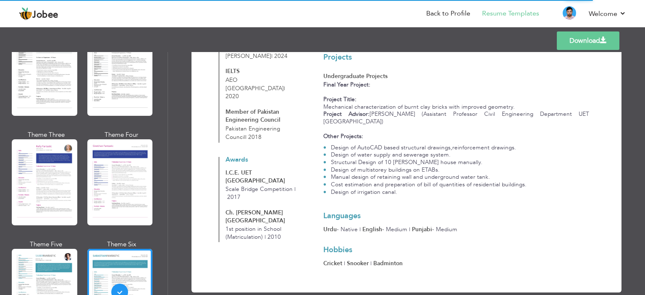
click at [571, 45] on link "Download" at bounding box center [588, 40] width 63 height 18
